Goal: Check status: Check status

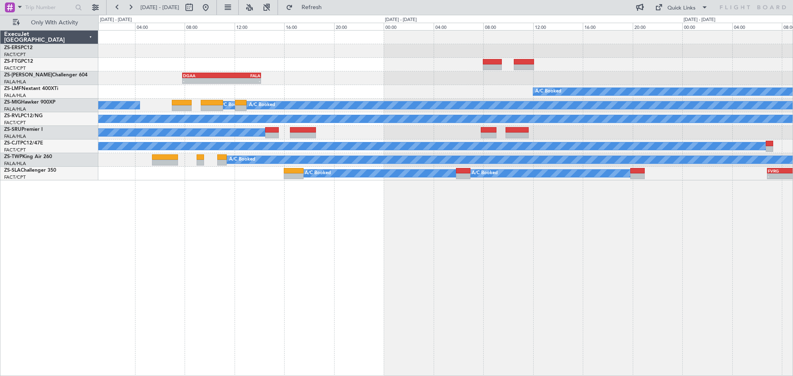
click at [253, 214] on div "- - FALA 14:00 Z FACT 17:43 Z A/C Booked 09:00 Z - FWCL 08:50 Z FALA 12:00 Z - …" at bounding box center [445, 203] width 695 height 346
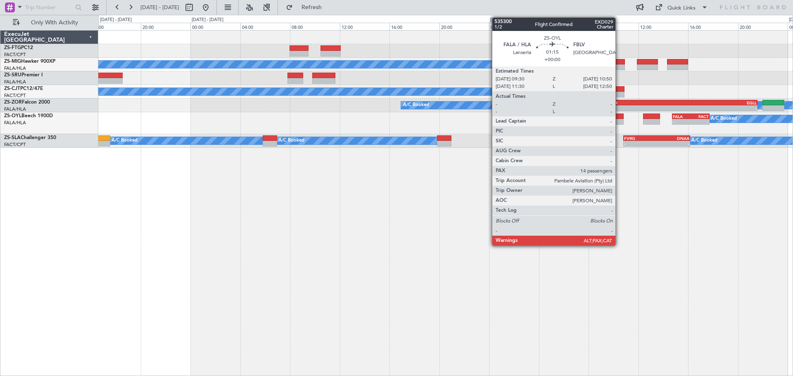
click at [619, 121] on div at bounding box center [615, 122] width 17 height 6
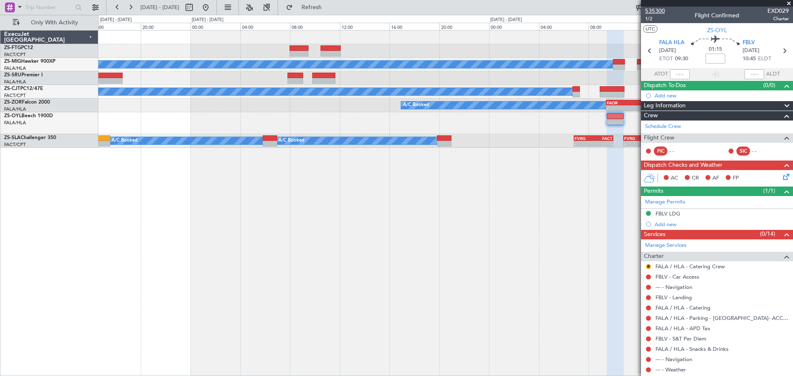
click at [657, 10] on span "535300" at bounding box center [655, 11] width 20 height 9
click at [789, 2] on span at bounding box center [789, 3] width 8 height 7
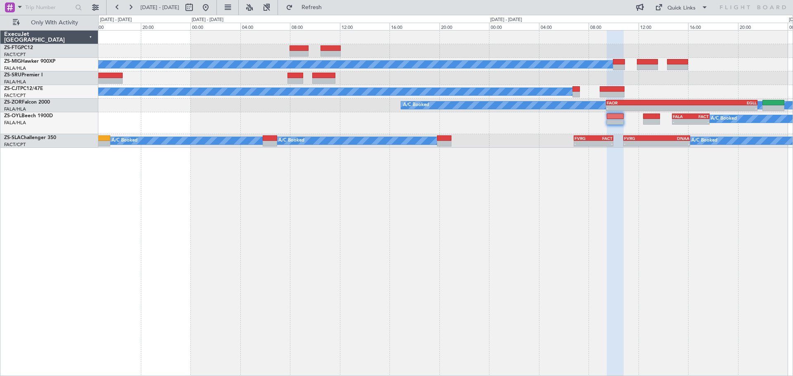
type input "0"
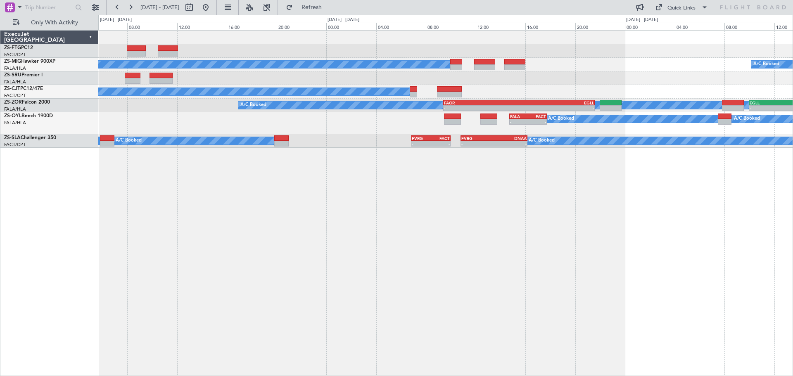
click at [530, 278] on div "A/C Booked A/C Booked A/C Booked A/C Booked A/C Booked A/C Booked - - FAOR 09:2…" at bounding box center [445, 203] width 695 height 346
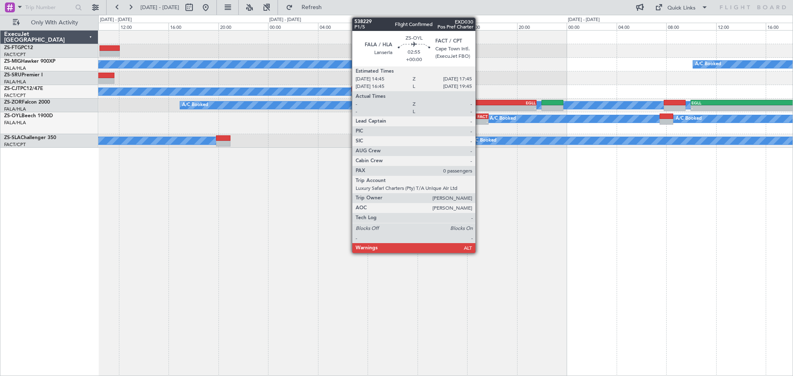
click at [479, 122] on div "-" at bounding box center [479, 121] width 18 height 5
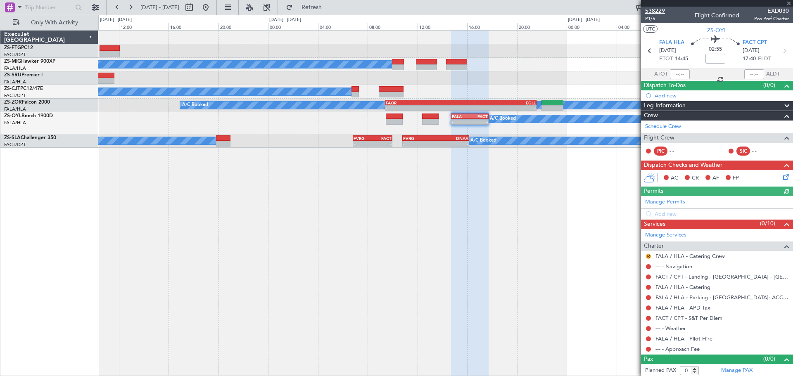
click at [657, 11] on span "538229" at bounding box center [655, 11] width 20 height 9
click at [790, 2] on div at bounding box center [717, 3] width 152 height 7
click at [791, 5] on span at bounding box center [789, 3] width 8 height 7
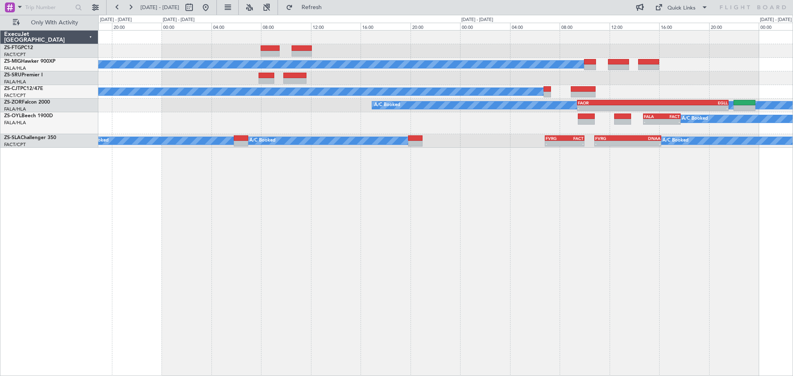
click at [482, 301] on div "A/C Booked A/C Booked A/C Booked A/C Booked A/C Booked A/C Booked A/C Booked - …" at bounding box center [445, 203] width 695 height 346
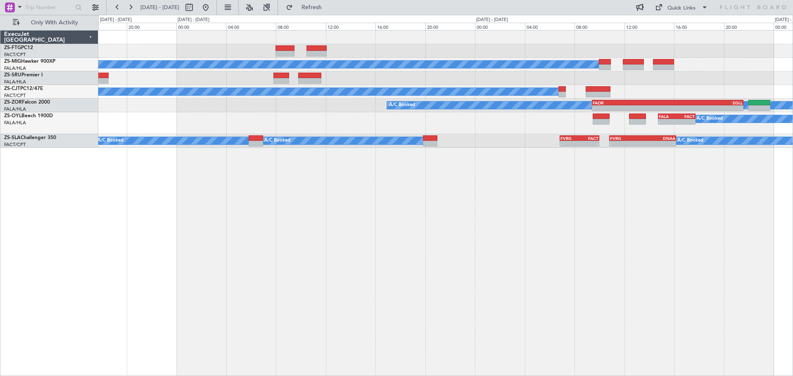
click at [393, 271] on div "A/C Booked A/C Booked A/C Booked A/C Booked A/C Booked A/C Booked A/C Booked A/…" at bounding box center [445, 203] width 695 height 346
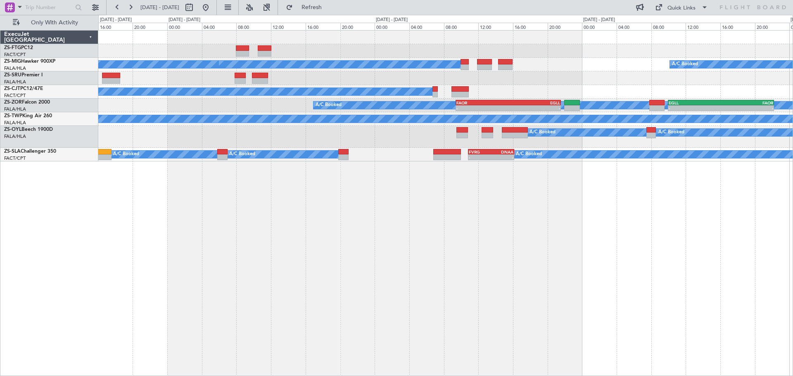
click at [290, 296] on div "A/C Booked A/C Booked A/C Booked A/C Booked A/C Booked A/C Booked A/C Booked A/…" at bounding box center [445, 203] width 695 height 346
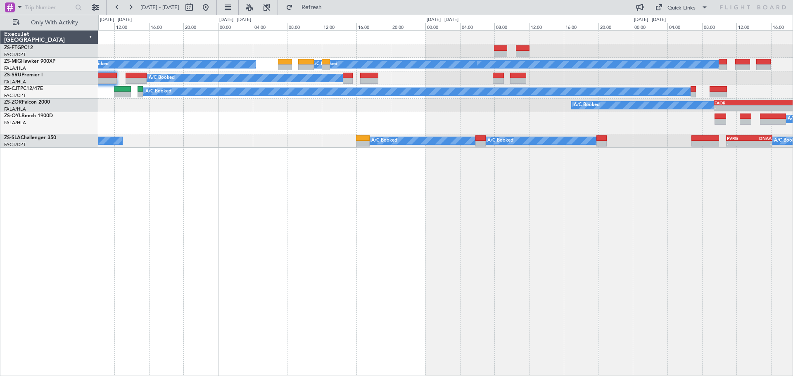
click at [524, 243] on div "A/C Booked A/C Booked A/C Booked A/C Booked A/C Booked A/C Booked A/C Booked A/…" at bounding box center [445, 203] width 695 height 346
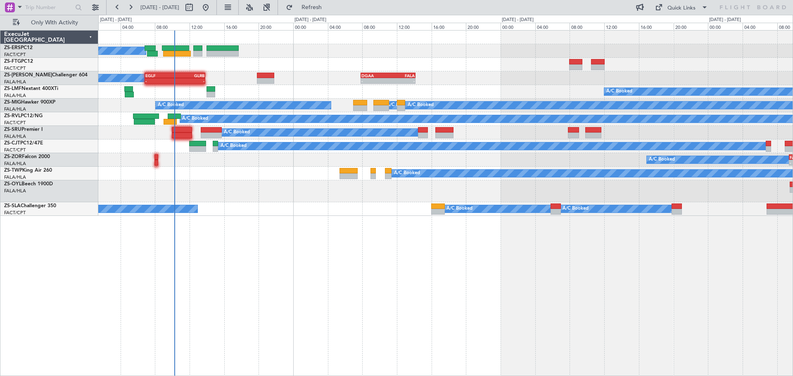
click at [349, 273] on div "A/C Booked A/C Booked A/C Booked - - EGLF 06:50 Z GLRB 13:50 Z - - DGAA 07:50 Z…" at bounding box center [445, 203] width 695 height 346
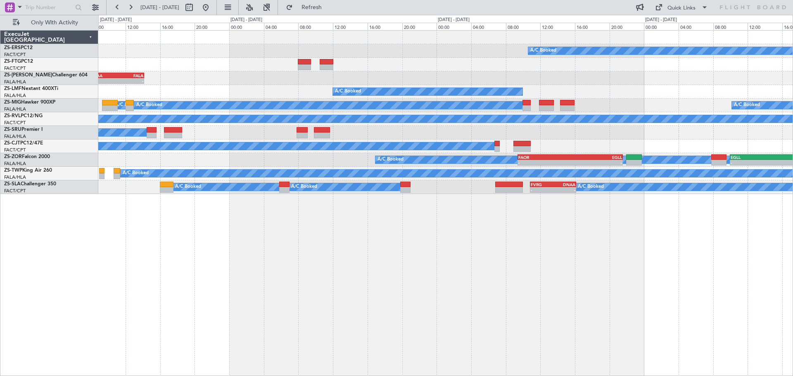
click at [320, 285] on div "A/C Booked - - DGAA 07:50 Z FALA 14:10 Z EGLF 06:50 Z GLRB 13:50 Z - - A/C Book…" at bounding box center [445, 203] width 695 height 346
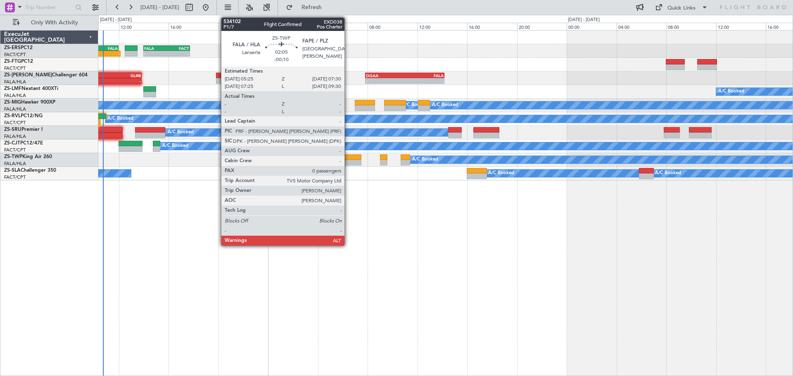
click at [348, 157] on div at bounding box center [349, 158] width 26 height 6
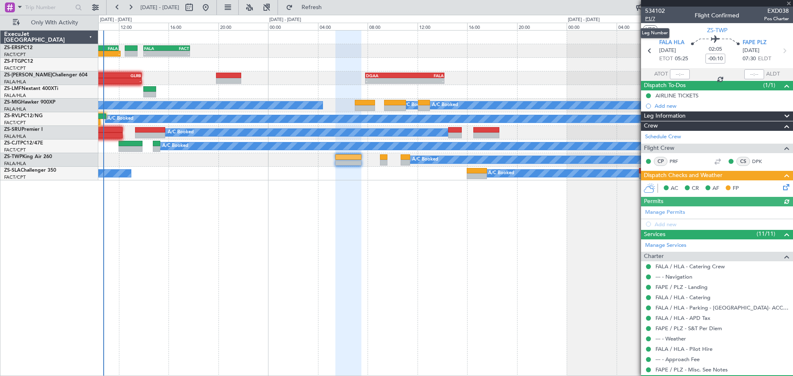
click at [654, 18] on span "P1/7" at bounding box center [655, 18] width 20 height 7
click at [654, 10] on span "534102" at bounding box center [655, 11] width 20 height 9
